Goal: Transaction & Acquisition: Purchase product/service

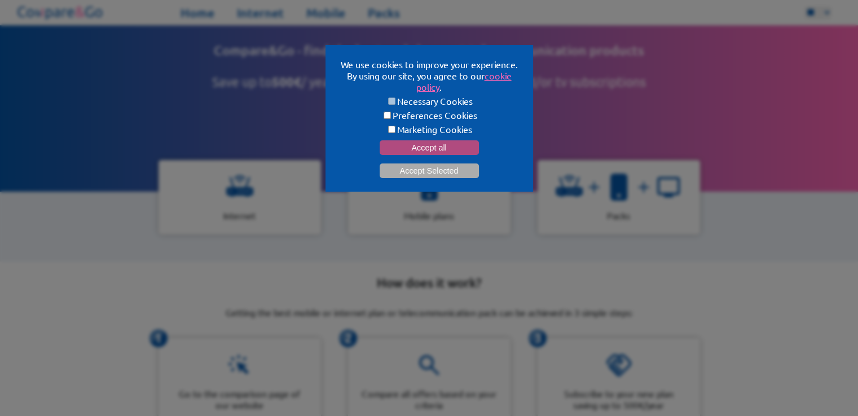
click at [420, 148] on button "Accept all" at bounding box center [429, 147] width 99 height 15
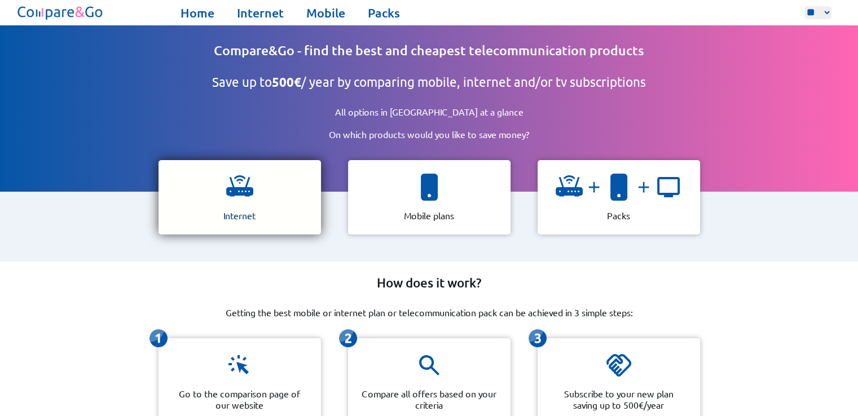
click at [236, 200] on div "Internet" at bounding box center [239, 197] width 162 height 74
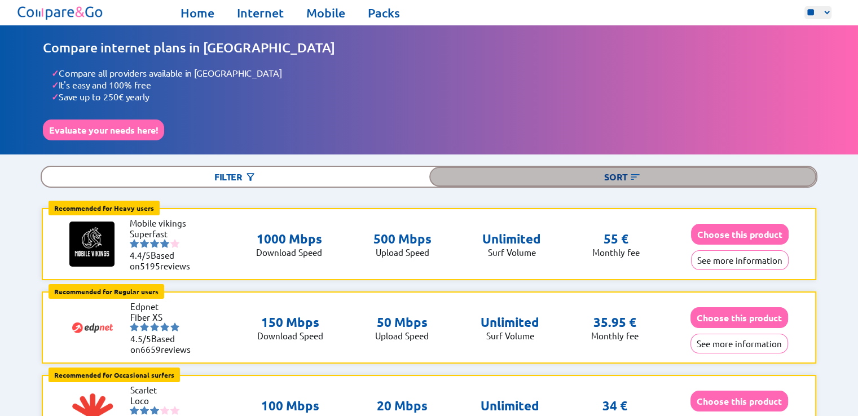
click at [627, 175] on div "Sort" at bounding box center [622, 177] width 387 height 20
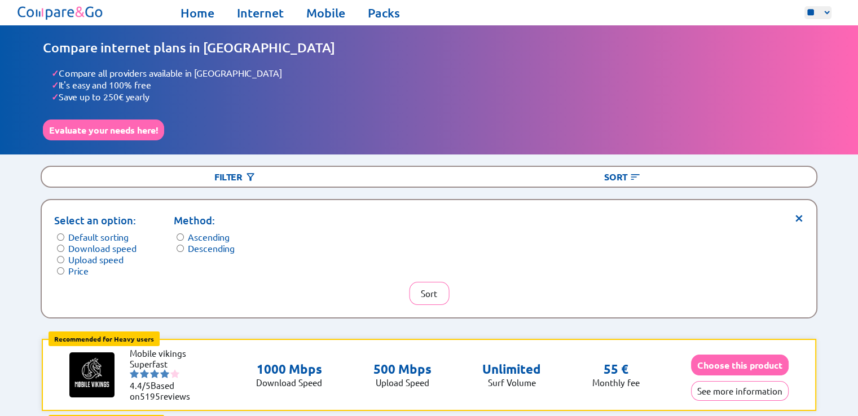
click at [77, 266] on label "Price" at bounding box center [78, 270] width 20 height 11
click at [435, 294] on button "Sort" at bounding box center [429, 293] width 40 height 23
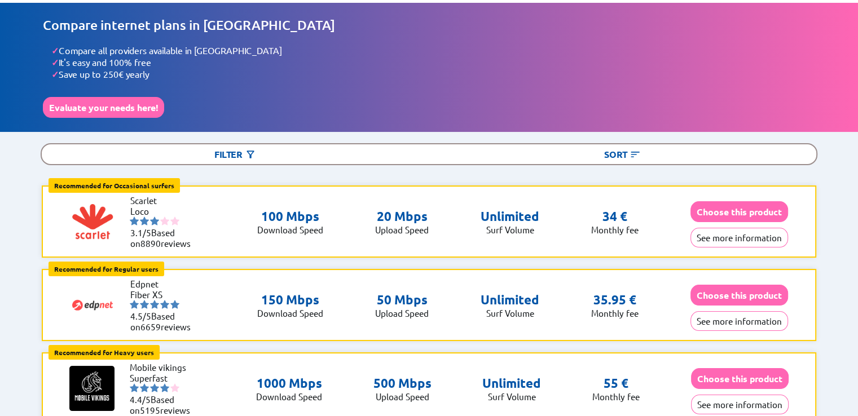
scroll to position [1153, 0]
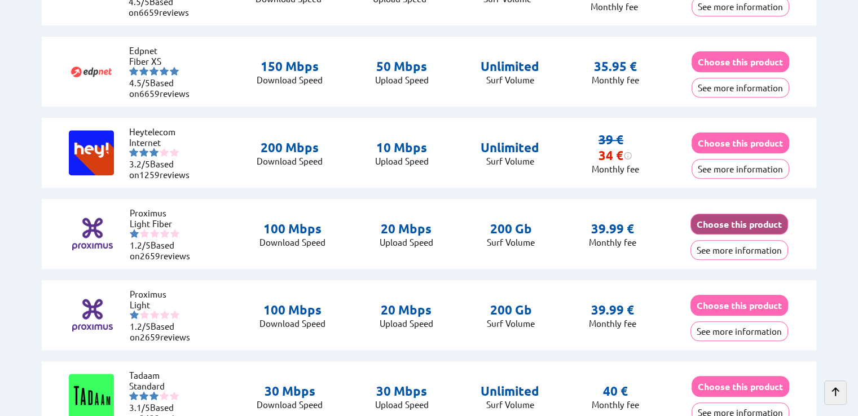
click at [729, 216] on button "Choose this product" at bounding box center [739, 224] width 98 height 21
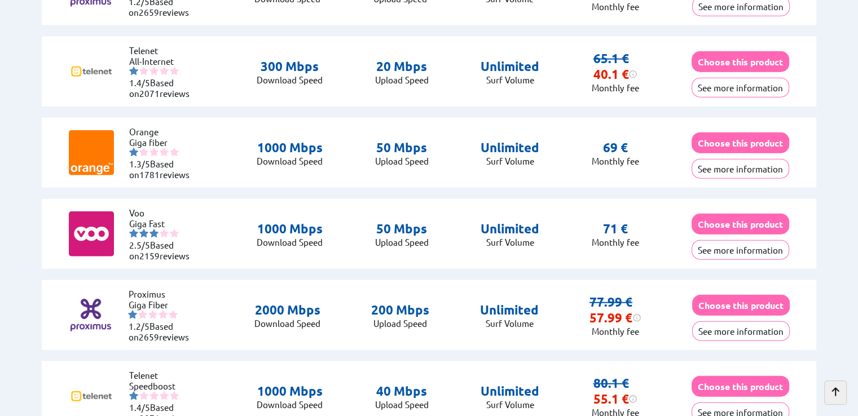
scroll to position [1884, 0]
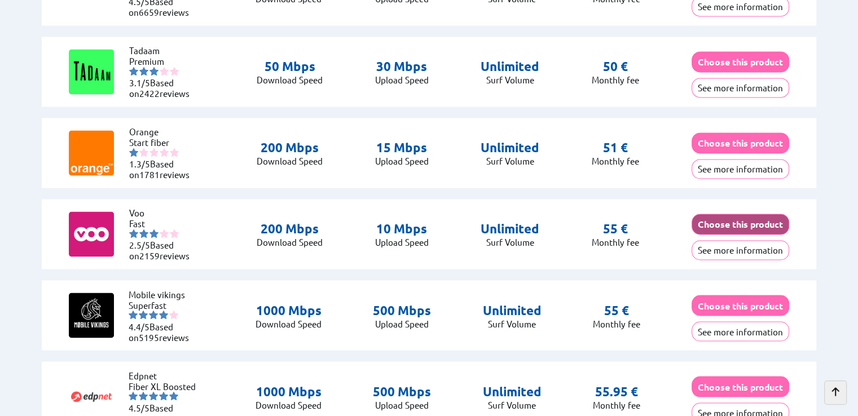
click at [735, 224] on button "Choose this product" at bounding box center [741, 224] width 98 height 21
